Goal: Task Accomplishment & Management: Use online tool/utility

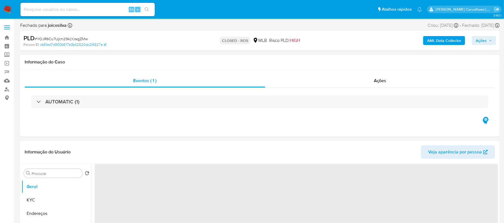
select select "10"
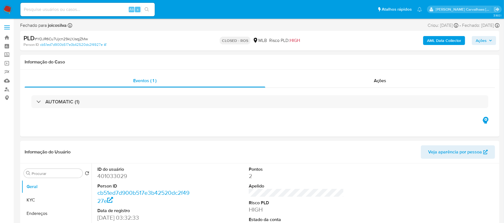
click at [7, 11] on img at bounding box center [8, 10] width 10 height 10
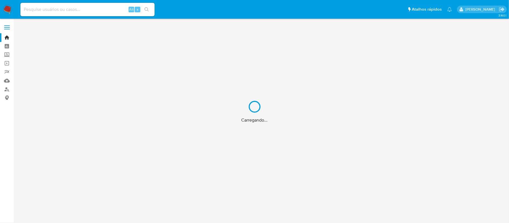
click at [7, 38] on div "Carregando..." at bounding box center [254, 111] width 509 height 223
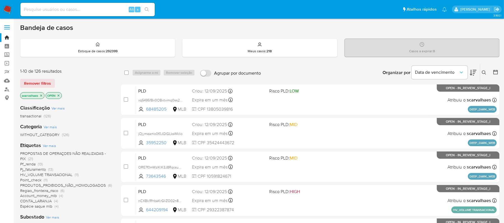
click at [54, 152] on span "PROPOSTAS DE OPERAÇOES NÃO REALIZADAS - PIX" at bounding box center [63, 156] width 86 height 11
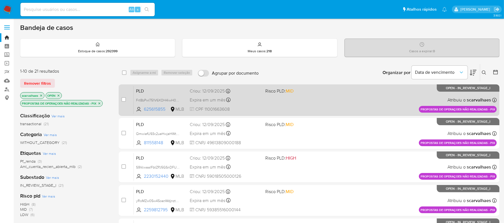
click at [291, 99] on span at bounding box center [300, 99] width 71 height 1
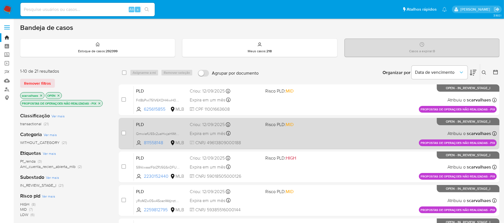
click at [242, 130] on div "Expira em um mês Expira em 27/10/2025 16:21:53" at bounding box center [225, 134] width 71 height 8
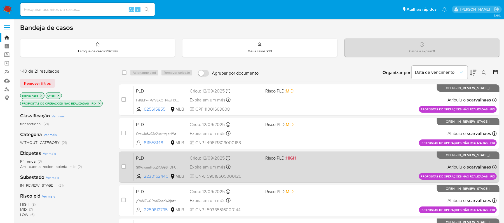
click at [272, 173] on div "PLD S9VcwaalFbtZPJ5GSnDFUPtz 2230152440 MLB Risco PLD: HIGH Criou: 12/09/2025 C…" at bounding box center [315, 167] width 363 height 28
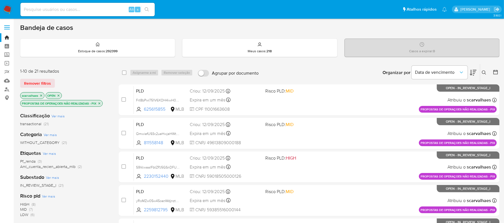
click at [99, 104] on icon "close-filter" at bounding box center [99, 103] width 3 height 3
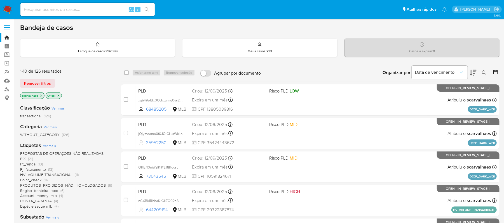
click at [58, 173] on span "HV_VOLUME TRANSACIONAL" at bounding box center [46, 175] width 52 height 6
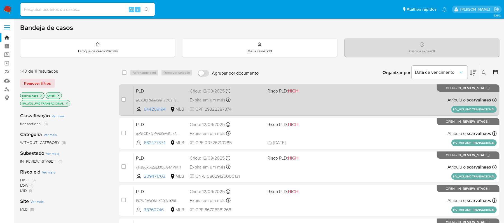
click at [264, 100] on div "PLD nCXBk1RhbaKrGIiZO02n8TOJ 644209194 MLB Risco PLD: HIGH Criou: 12/09/2025 Cr…" at bounding box center [315, 100] width 363 height 28
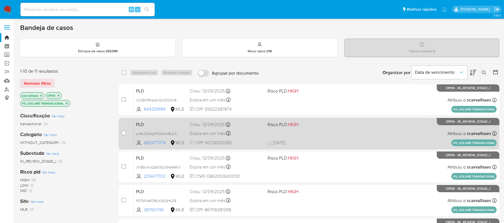
click at [250, 127] on div "Criou: 12/09/2025 Criou: 12/09/2025 17:22:00" at bounding box center [226, 125] width 73 height 6
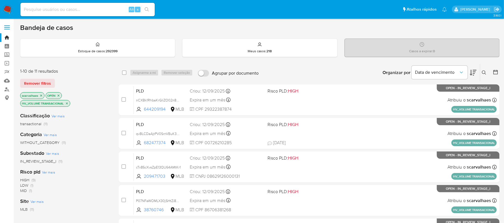
click at [67, 103] on icon "close-filter" at bounding box center [66, 103] width 3 height 3
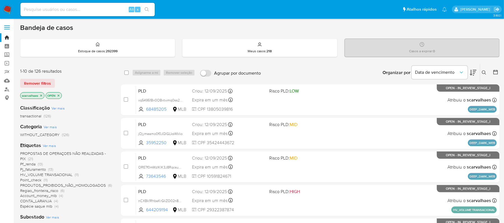
click at [45, 205] on span "Espécie saque mlb" at bounding box center [36, 207] width 32 height 6
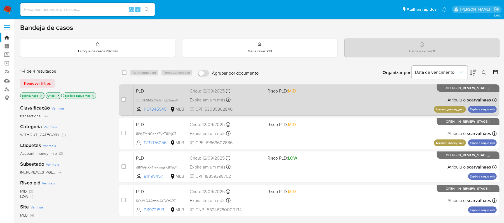
click at [248, 102] on div "Expira em um mês Expira em 27/10/2025 00:23:23" at bounding box center [226, 100] width 73 height 8
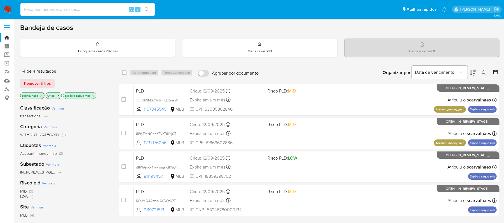
paste input "xq54951Bx0OBxtwmq0ss2fER"
type input "xq54951Bx0OBxtwmq0ss2fER"
click at [147, 9] on icon "search-icon" at bounding box center [147, 9] width 4 height 4
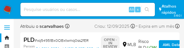
select select "10"
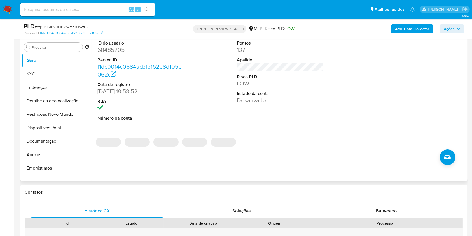
scroll to position [112, 0]
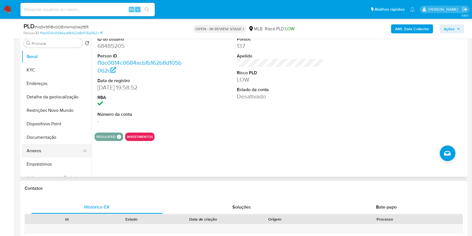
click at [42, 153] on button "Anexos" at bounding box center [54, 150] width 65 height 13
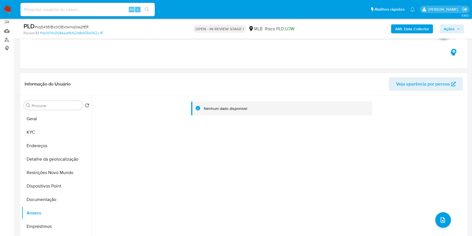
scroll to position [37, 0]
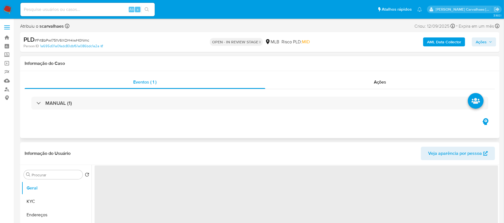
select select "10"
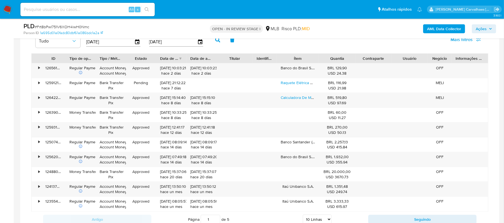
scroll to position [410, 0]
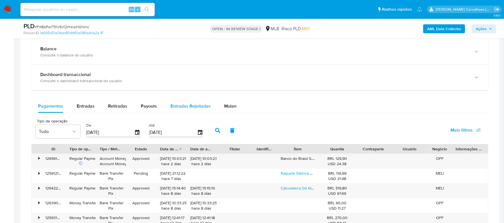
click at [187, 109] on span "Entradas Rejeitadas" at bounding box center [190, 106] width 40 height 6
select select "10"
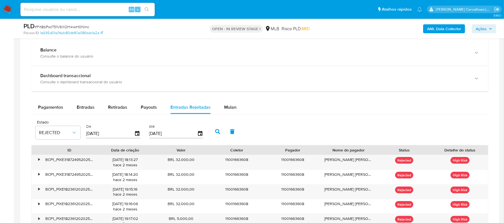
scroll to position [373, 0]
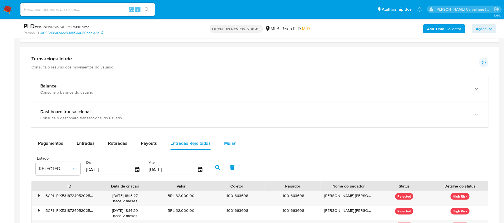
click at [227, 144] on span "Mulan" at bounding box center [230, 143] width 12 height 6
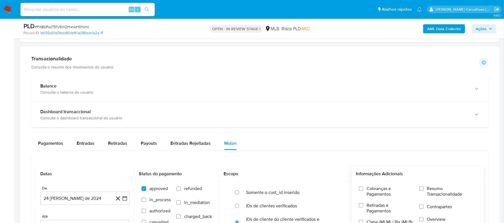
click at [422, 193] on label "Resumo Transacionalidade" at bounding box center [447, 195] width 57 height 18
click at [422, 191] on input "Resumo Transacionalidade" at bounding box center [421, 189] width 4 height 4
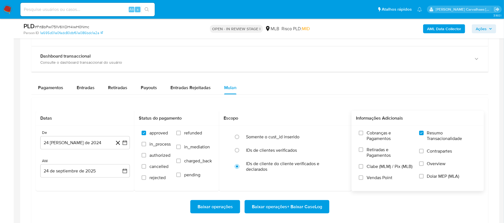
scroll to position [448, 0]
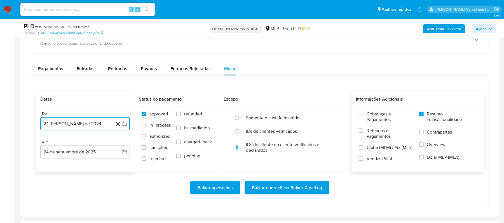
click at [126, 126] on icon "button" at bounding box center [125, 124] width 6 height 6
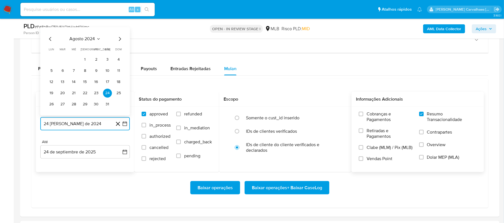
click at [120, 41] on icon "Mes siguiente" at bounding box center [119, 39] width 7 height 7
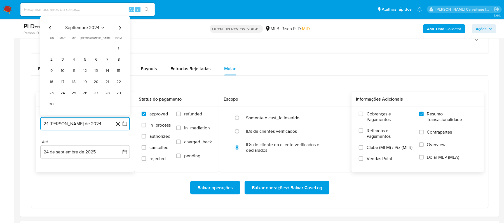
click at [120, 28] on icon "Mes siguiente" at bounding box center [119, 28] width 7 height 7
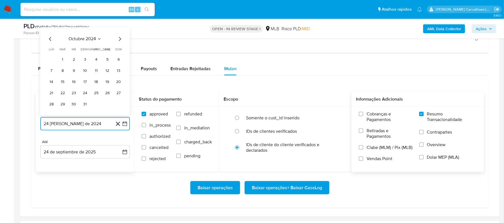
click at [118, 41] on icon "Mes siguiente" at bounding box center [119, 39] width 7 height 7
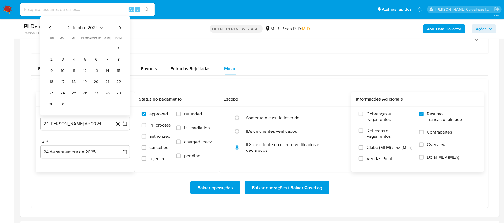
click at [118, 41] on span "dom" at bounding box center [119, 38] width 6 height 4
click at [120, 30] on icon "Mes siguiente" at bounding box center [119, 28] width 7 height 7
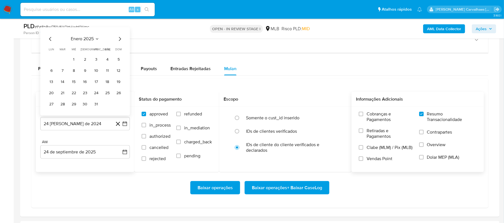
click at [120, 41] on icon "Mes siguiente" at bounding box center [120, 39] width 2 height 4
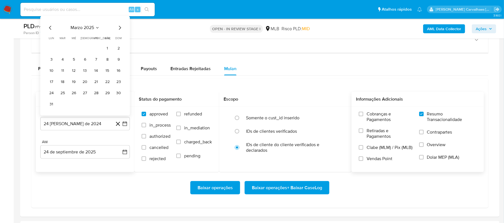
click at [119, 29] on icon "Mes siguiente" at bounding box center [119, 28] width 7 height 7
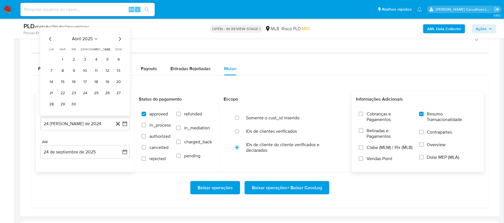
click at [120, 40] on icon "Mes siguiente" at bounding box center [120, 39] width 2 height 4
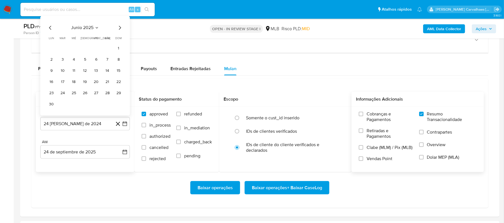
click at [120, 30] on icon "Mes siguiente" at bounding box center [120, 28] width 2 height 4
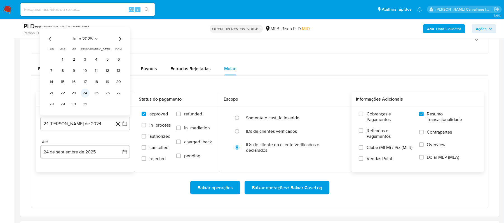
click at [84, 96] on button "24" at bounding box center [85, 93] width 9 height 9
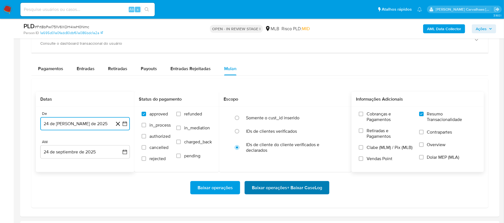
click at [274, 194] on span "Baixar operações + Baixar CaseLog" at bounding box center [287, 188] width 70 height 12
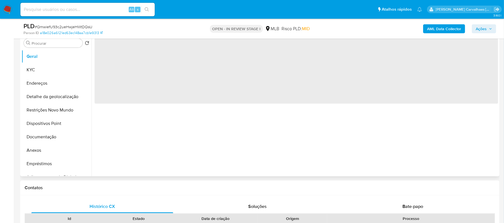
select select "10"
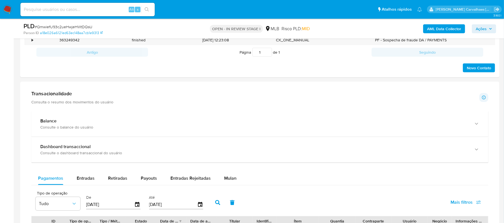
scroll to position [373, 0]
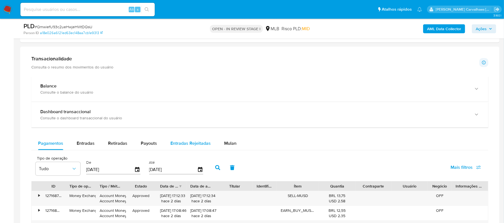
click at [191, 143] on span "Entradas Rejeitadas" at bounding box center [190, 143] width 40 height 6
select select "10"
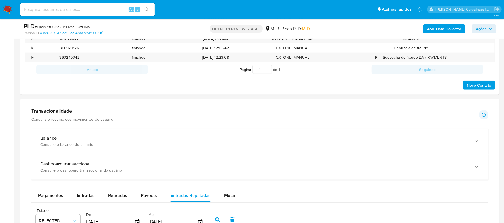
scroll to position [410, 0]
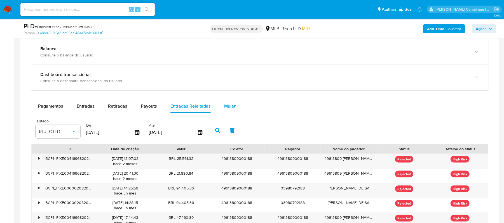
click at [228, 106] on span "Mulan" at bounding box center [230, 106] width 12 height 6
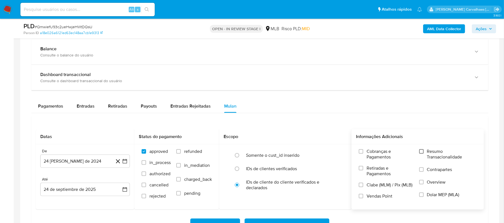
click at [422, 154] on input "Resumo Transacionalidade" at bounding box center [421, 151] width 4 height 4
click at [124, 161] on icon "button" at bounding box center [125, 162] width 6 height 6
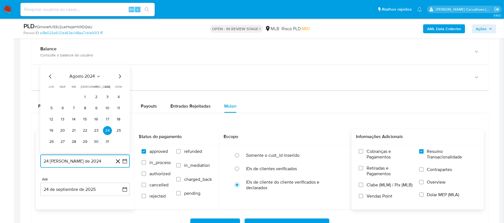
click at [120, 79] on icon "Mes siguiente" at bounding box center [120, 77] width 2 height 4
click at [120, 69] on icon "Mes siguiente" at bounding box center [119, 65] width 7 height 7
click at [120, 78] on icon "Mes siguiente" at bounding box center [120, 77] width 2 height 4
click at [120, 69] on icon "Mes siguiente" at bounding box center [119, 65] width 7 height 7
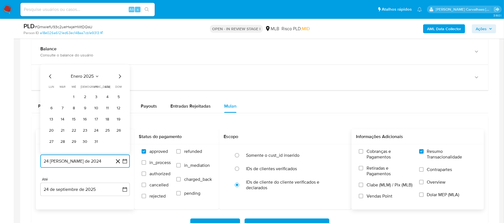
click at [119, 79] on icon "Mes siguiente" at bounding box center [119, 76] width 7 height 7
click at [120, 67] on icon "Mes siguiente" at bounding box center [119, 65] width 7 height 7
click at [118, 78] on icon "Mes siguiente" at bounding box center [119, 76] width 7 height 7
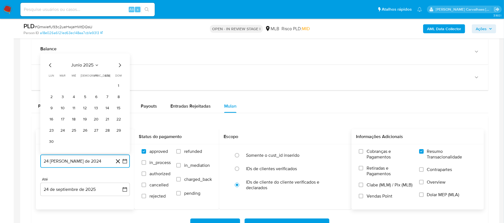
click at [117, 68] on icon "Mes siguiente" at bounding box center [119, 65] width 7 height 7
click at [83, 132] on button "24" at bounding box center [85, 130] width 9 height 9
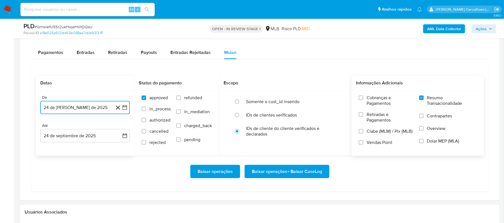
scroll to position [485, 0]
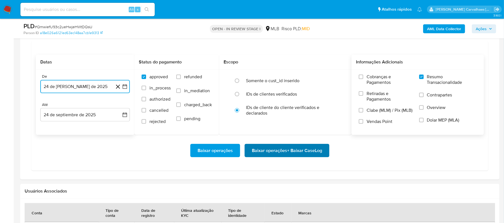
click at [272, 154] on span "Baixar operações + Baixar CaseLog" at bounding box center [287, 151] width 70 height 12
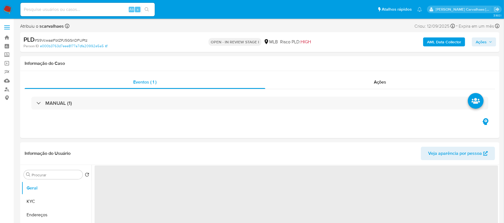
select select "10"
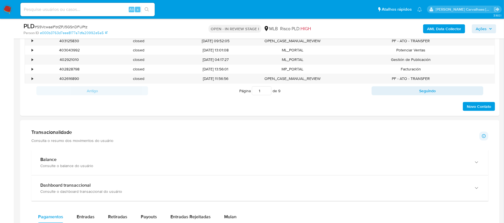
scroll to position [336, 0]
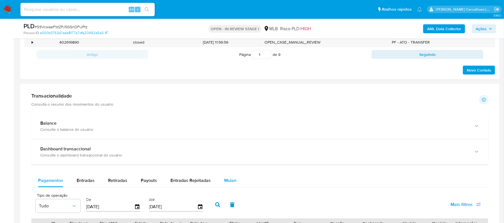
click at [229, 179] on span "Mulan" at bounding box center [230, 180] width 12 height 6
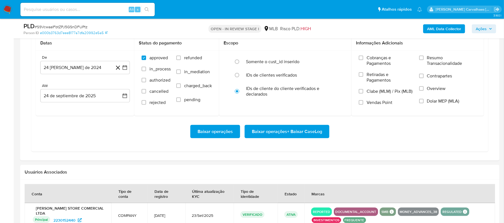
scroll to position [442, 0]
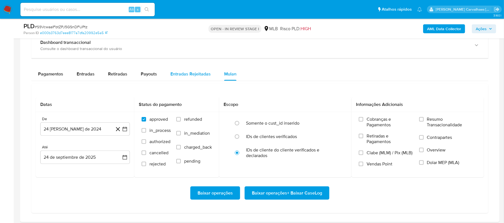
click at [190, 77] on span "Entradas Rejeitadas" at bounding box center [190, 74] width 40 height 6
select select "10"
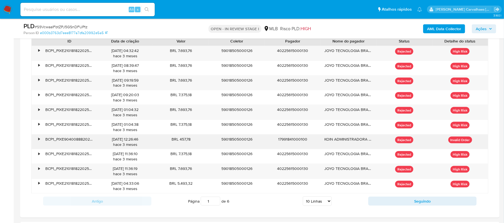
scroll to position [517, 0]
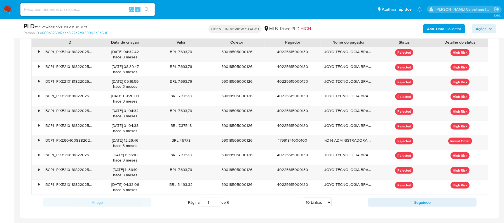
click at [218, 207] on input "1" at bounding box center [211, 202] width 20 height 9
click at [217, 204] on input "2" at bounding box center [211, 202] width 20 height 9
click at [217, 204] on input "3" at bounding box center [211, 202] width 20 height 9
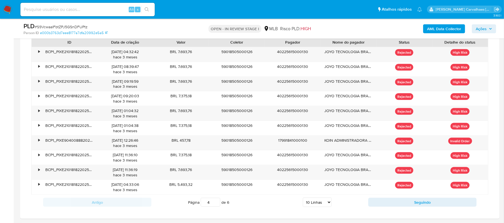
click at [217, 204] on input "4" at bounding box center [211, 202] width 20 height 9
click at [217, 204] on input "5" at bounding box center [211, 202] width 20 height 9
click at [217, 204] on input "6" at bounding box center [211, 202] width 20 height 9
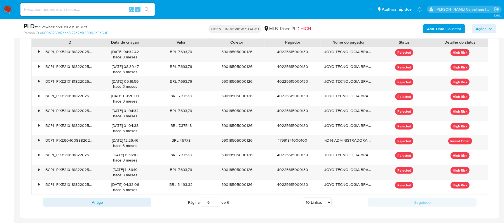
click at [251, 214] on div "Transacionalidade Consulta o resumo dos movimentos do usuário Informações trans…" at bounding box center [260, 60] width 470 height 307
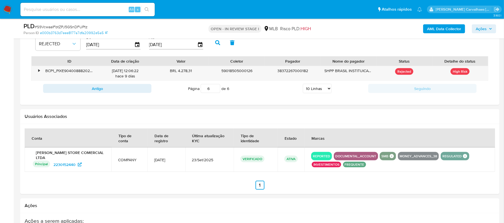
scroll to position [480, 0]
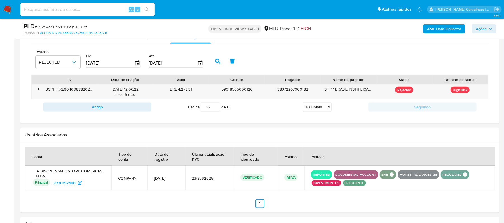
click at [215, 112] on input "6" at bounding box center [211, 107] width 20 height 9
click at [215, 111] on input "5" at bounding box center [211, 107] width 20 height 9
type input "5"
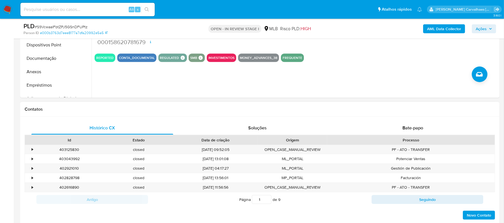
scroll to position [144, 0]
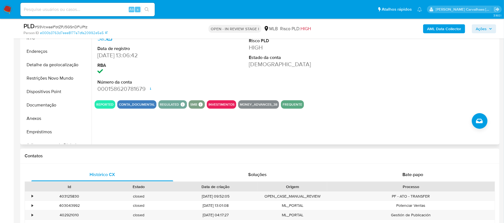
click at [102, 107] on div "REPORTED" at bounding box center [105, 104] width 21 height 8
click at [32, 119] on button "Anexos" at bounding box center [54, 118] width 65 height 13
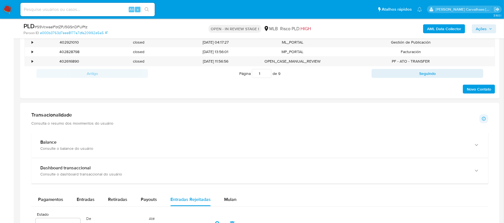
scroll to position [373, 0]
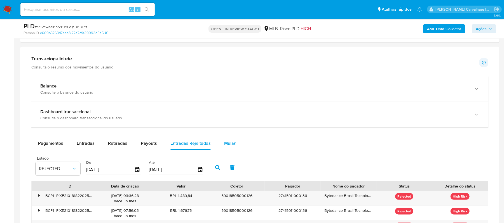
click at [229, 142] on span "Mulan" at bounding box center [230, 143] width 12 height 6
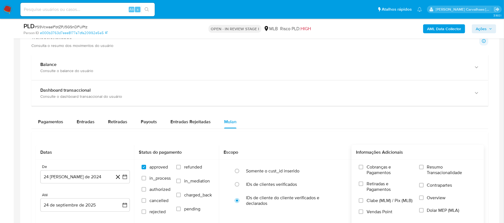
scroll to position [448, 0]
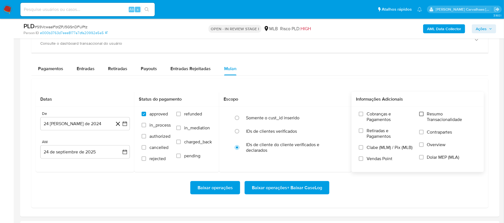
click at [424, 116] on input "Resumo Transacionalidade" at bounding box center [421, 114] width 4 height 4
click at [122, 125] on icon "button" at bounding box center [125, 124] width 6 height 6
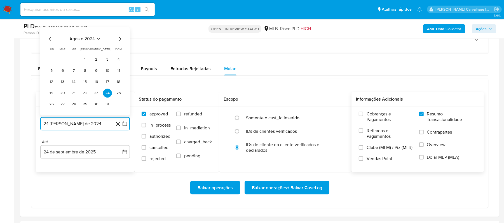
click at [119, 43] on icon "Mes siguiente" at bounding box center [119, 39] width 7 height 7
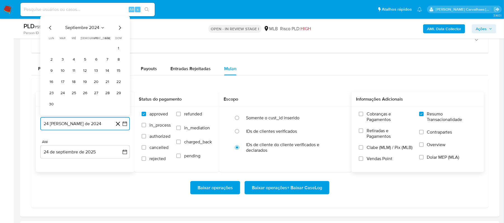
click at [121, 30] on icon "Mes siguiente" at bounding box center [120, 28] width 2 height 4
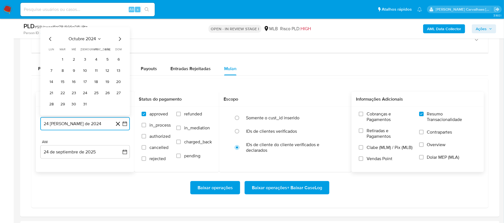
click at [120, 41] on icon "Mes siguiente" at bounding box center [119, 39] width 7 height 7
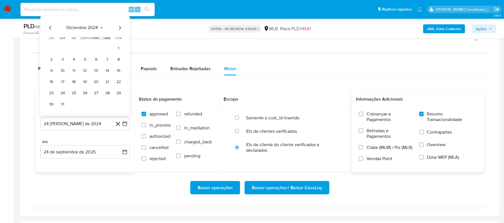
click at [120, 41] on span "dom" at bounding box center [119, 38] width 6 height 4
click at [118, 31] on icon "Mes siguiente" at bounding box center [119, 28] width 7 height 7
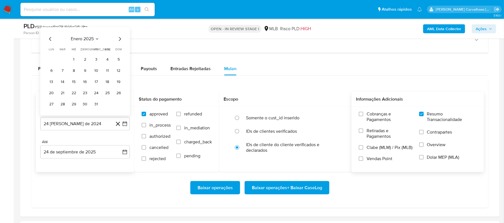
click at [119, 42] on icon "Mes siguiente" at bounding box center [119, 39] width 7 height 7
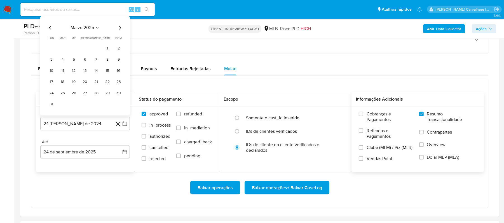
click at [120, 31] on icon "Mes siguiente" at bounding box center [119, 28] width 7 height 7
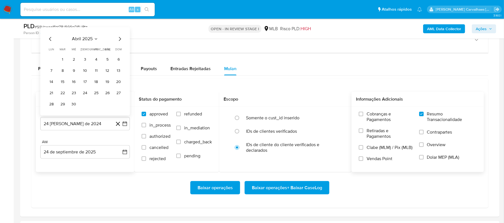
click at [119, 41] on icon "Mes siguiente" at bounding box center [119, 39] width 7 height 7
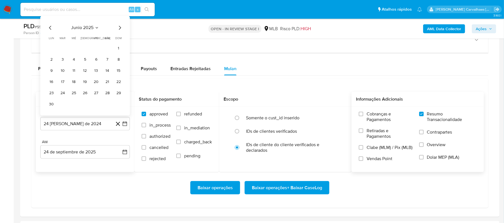
click at [120, 29] on icon "Mes siguiente" at bounding box center [120, 28] width 2 height 4
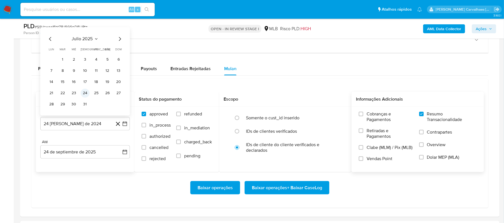
click at [86, 93] on button "24" at bounding box center [85, 93] width 9 height 9
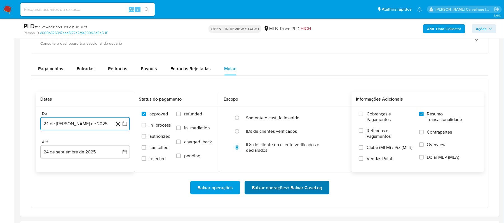
click at [269, 194] on span "Baixar operações + Baixar CaseLog" at bounding box center [287, 188] width 70 height 12
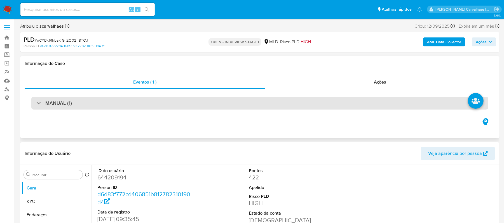
select select "10"
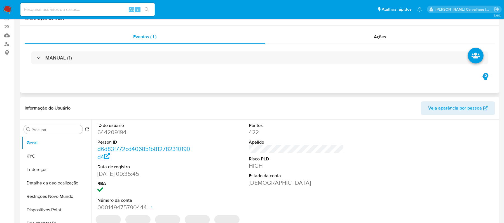
scroll to position [74, 0]
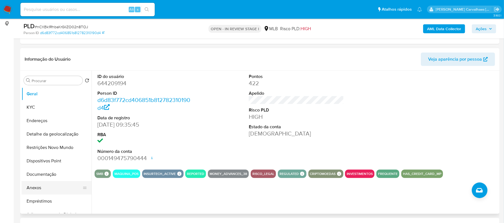
click at [36, 187] on button "Anexos" at bounding box center [54, 187] width 65 height 13
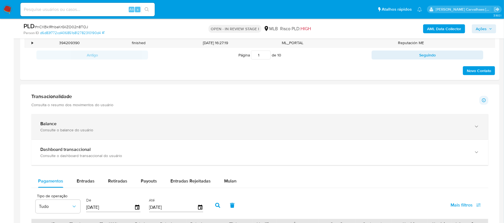
scroll to position [373, 0]
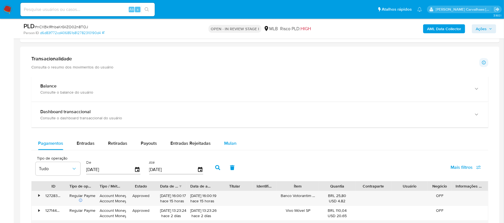
click at [225, 147] on span "Mulan" at bounding box center [230, 143] width 12 height 6
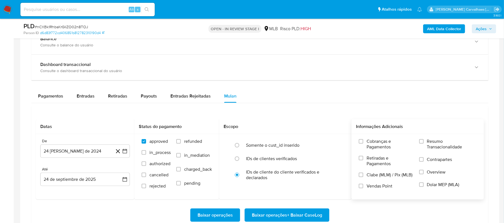
scroll to position [448, 0]
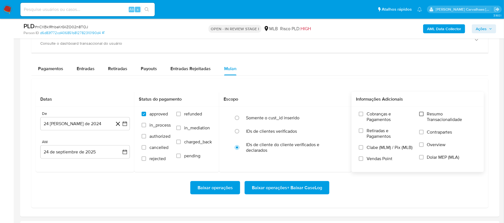
click at [420, 116] on input "Resumo Transacionalidade" at bounding box center [421, 114] width 4 height 4
click at [123, 127] on icon "button" at bounding box center [125, 124] width 6 height 6
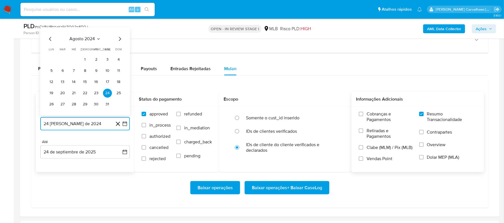
click at [118, 42] on icon "Mes siguiente" at bounding box center [119, 39] width 7 height 7
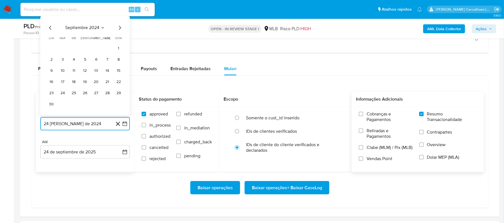
click at [119, 31] on icon "Mes siguiente" at bounding box center [119, 28] width 7 height 7
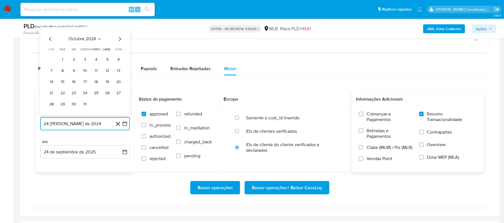
click at [120, 40] on icon "Mes siguiente" at bounding box center [120, 39] width 2 height 4
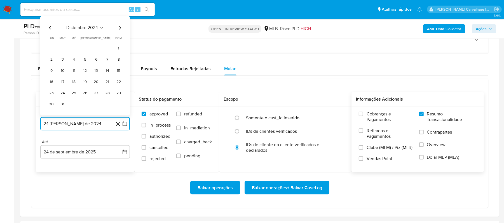
click at [120, 30] on icon "Mes siguiente" at bounding box center [119, 28] width 7 height 7
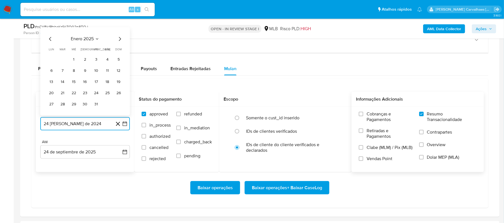
click at [120, 41] on icon "Mes siguiente" at bounding box center [119, 39] width 7 height 7
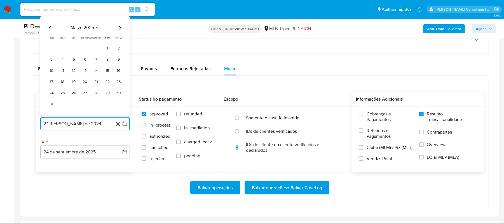
click at [120, 30] on icon "Mes siguiente" at bounding box center [119, 28] width 7 height 7
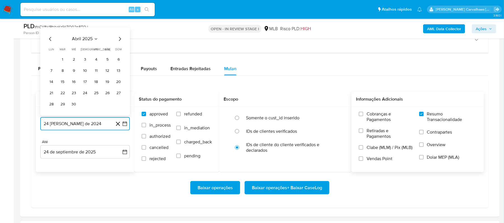
click at [119, 41] on icon "Mes siguiente" at bounding box center [119, 39] width 7 height 7
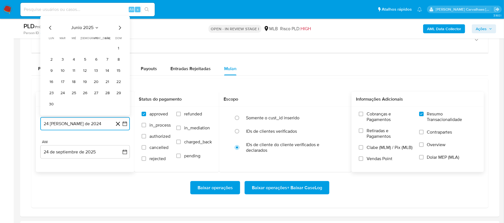
click at [118, 29] on icon "Mes siguiente" at bounding box center [119, 28] width 7 height 7
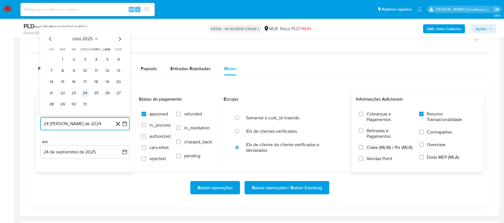
click at [84, 95] on button "24" at bounding box center [85, 93] width 9 height 9
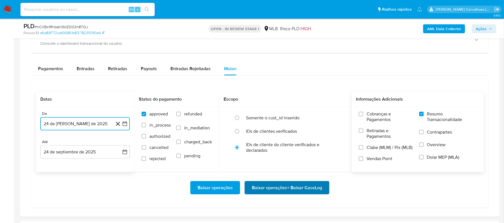
click at [278, 192] on span "Baixar operações + Baixar CaseLog" at bounding box center [287, 188] width 70 height 12
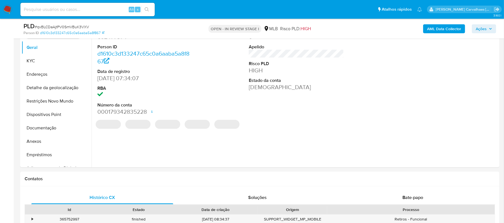
select select "10"
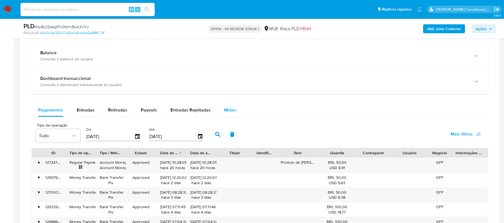
scroll to position [373, 0]
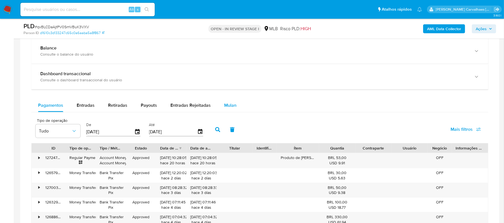
click at [230, 105] on span "Mulan" at bounding box center [230, 105] width 12 height 6
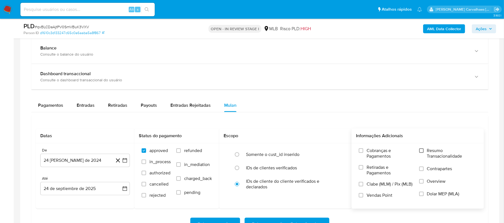
click at [421, 152] on input "Resumo Transacionalidade" at bounding box center [421, 151] width 4 height 4
click at [125, 161] on icon "button" at bounding box center [125, 161] width 6 height 6
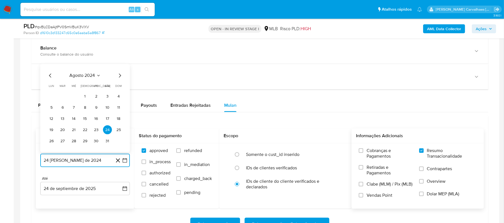
click at [120, 76] on icon "Mes siguiente" at bounding box center [119, 75] width 7 height 7
click at [119, 67] on icon "Mes siguiente" at bounding box center [119, 64] width 7 height 7
click at [119, 78] on icon "Mes siguiente" at bounding box center [119, 75] width 7 height 7
click at [119, 66] on icon "Mes siguiente" at bounding box center [119, 64] width 7 height 7
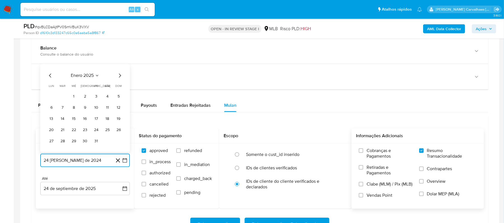
click at [119, 79] on icon "Mes siguiente" at bounding box center [119, 75] width 7 height 7
click at [119, 66] on icon "Mes siguiente" at bounding box center [119, 64] width 7 height 7
click at [120, 79] on icon "Mes siguiente" at bounding box center [119, 75] width 7 height 7
click at [120, 77] on icon "Mes siguiente" at bounding box center [119, 75] width 7 height 7
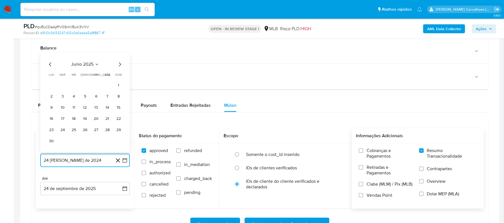
click at [121, 65] on icon "Mes siguiente" at bounding box center [119, 64] width 7 height 7
click at [84, 133] on button "24" at bounding box center [85, 130] width 9 height 9
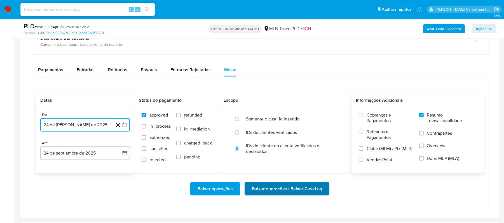
scroll to position [410, 0]
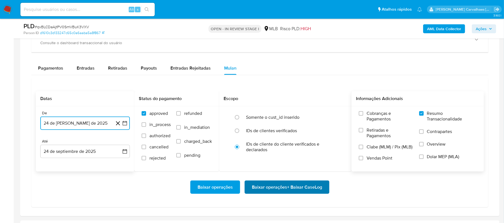
click at [278, 192] on span "Baixar operações + Baixar CaseLog" at bounding box center [287, 187] width 70 height 12
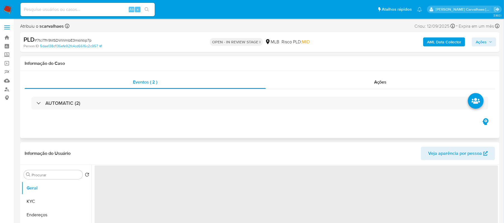
select select "10"
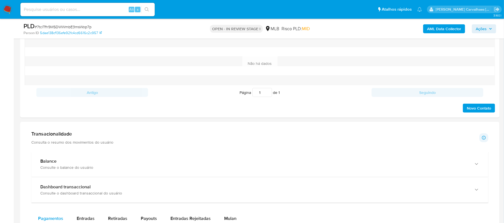
scroll to position [336, 0]
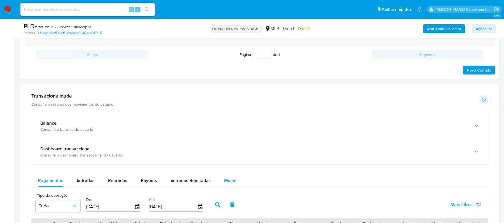
click at [229, 180] on span "Mulan" at bounding box center [230, 180] width 12 height 6
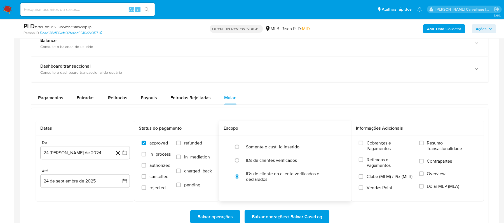
scroll to position [448, 0]
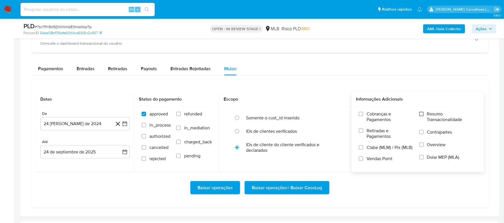
click at [421, 116] on input "Resumo Transacionalidade" at bounding box center [421, 114] width 4 height 4
click at [123, 126] on icon "button" at bounding box center [125, 124] width 6 height 6
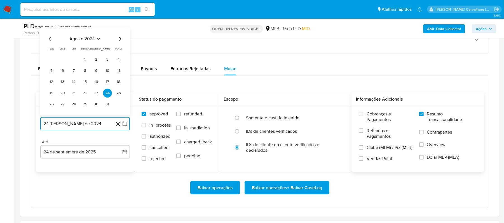
click at [120, 43] on icon "Mes siguiente" at bounding box center [119, 39] width 7 height 7
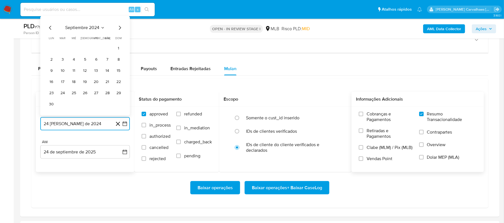
click at [120, 31] on icon "Mes siguiente" at bounding box center [119, 28] width 7 height 7
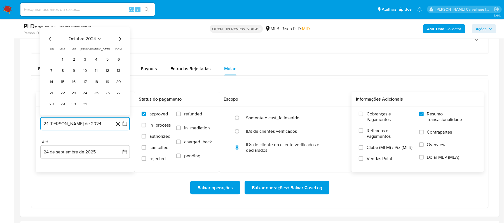
click at [120, 41] on icon "Mes siguiente" at bounding box center [119, 39] width 7 height 7
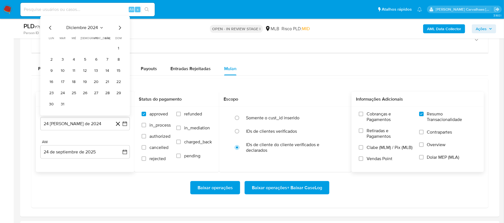
click at [120, 41] on span "dom" at bounding box center [119, 38] width 6 height 4
click at [120, 29] on icon "Mes siguiente" at bounding box center [120, 28] width 2 height 4
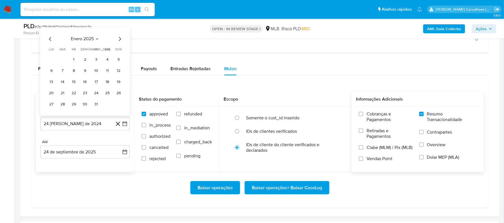
click at [120, 42] on icon "Mes siguiente" at bounding box center [119, 39] width 7 height 7
click at [120, 41] on icon "Mes siguiente" at bounding box center [119, 39] width 7 height 7
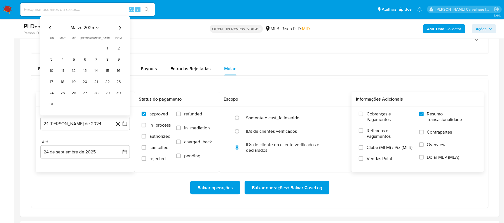
click at [119, 30] on icon "Mes siguiente" at bounding box center [119, 28] width 7 height 7
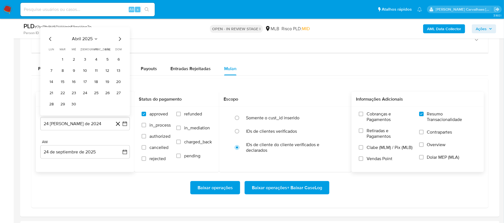
click at [120, 41] on icon "Mes siguiente" at bounding box center [119, 39] width 7 height 7
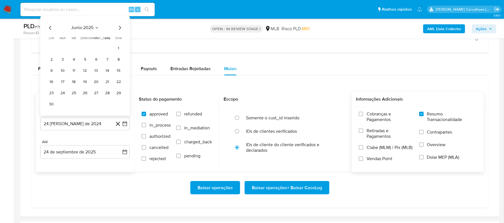
click at [120, 30] on icon "Mes siguiente" at bounding box center [119, 28] width 7 height 7
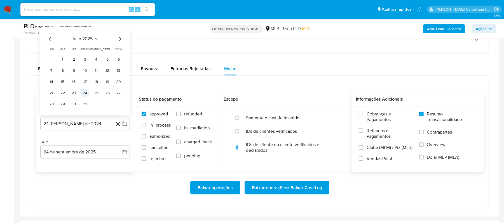
click at [85, 98] on button "24" at bounding box center [85, 93] width 9 height 9
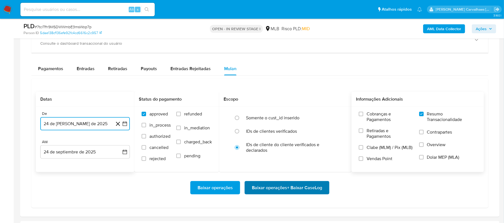
click at [266, 186] on span "Baixar operações + Baixar CaseLog" at bounding box center [287, 188] width 70 height 12
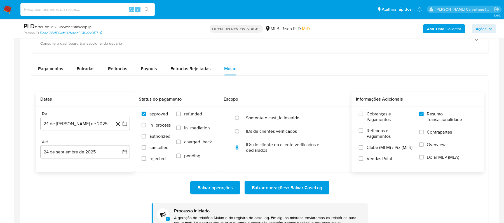
paste input "q1QN9tHV6DOr6pwyl9jYucYC"
type input "q1QN9tHV6DOr6pwyl9jYucYC"
click at [146, 9] on icon "search-icon" at bounding box center [147, 9] width 4 height 4
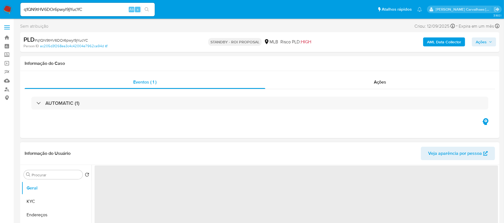
select select "10"
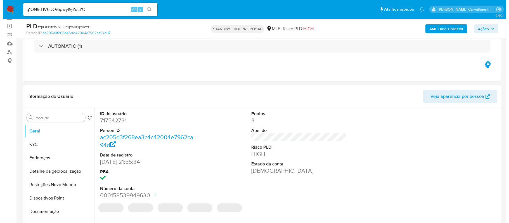
scroll to position [74, 0]
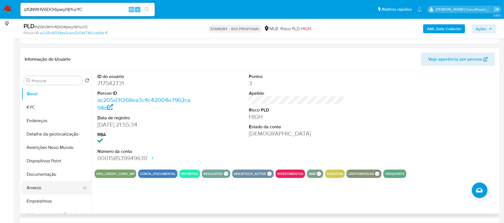
click at [46, 189] on button "Anexos" at bounding box center [54, 187] width 65 height 13
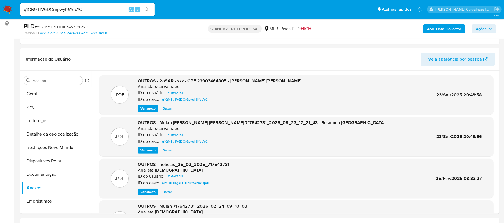
click at [149, 110] on span "Ver anexo" at bounding box center [147, 109] width 15 height 6
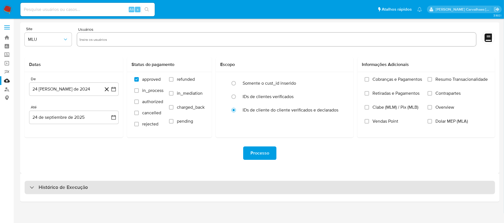
click at [57, 187] on h3 "Histórico de Execução" at bounding box center [63, 187] width 49 height 7
select select "10"
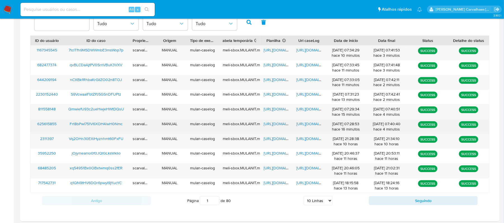
scroll to position [214, 0]
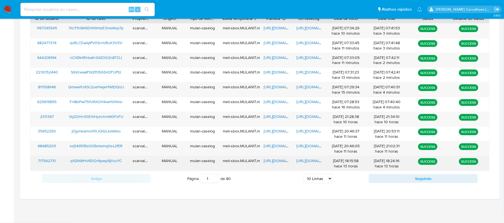
click at [309, 160] on span "[URL][DOMAIN_NAME]" at bounding box center [316, 161] width 39 height 6
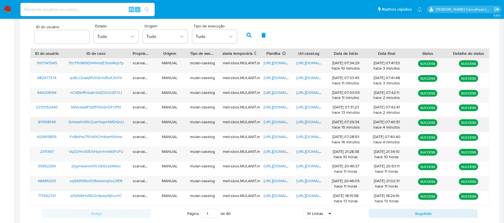
scroll to position [177, 0]
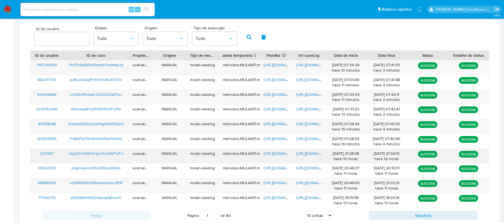
click at [304, 154] on span "[URL][DOMAIN_NAME]" at bounding box center [316, 154] width 39 height 6
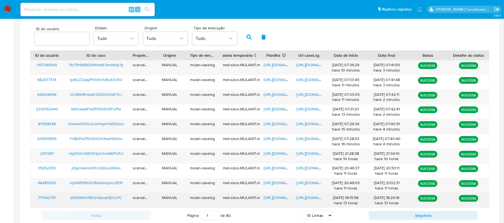
click at [308, 197] on span "[URL][DOMAIN_NAME]" at bounding box center [316, 198] width 39 height 6
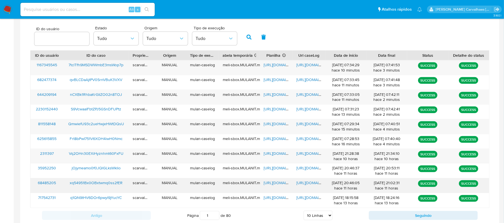
click at [301, 181] on span "[URL][DOMAIN_NAME]" at bounding box center [316, 183] width 39 height 6
click at [275, 185] on span "[URL][DOMAIN_NAME]" at bounding box center [283, 183] width 39 height 6
